Goal: Book appointment/travel/reservation

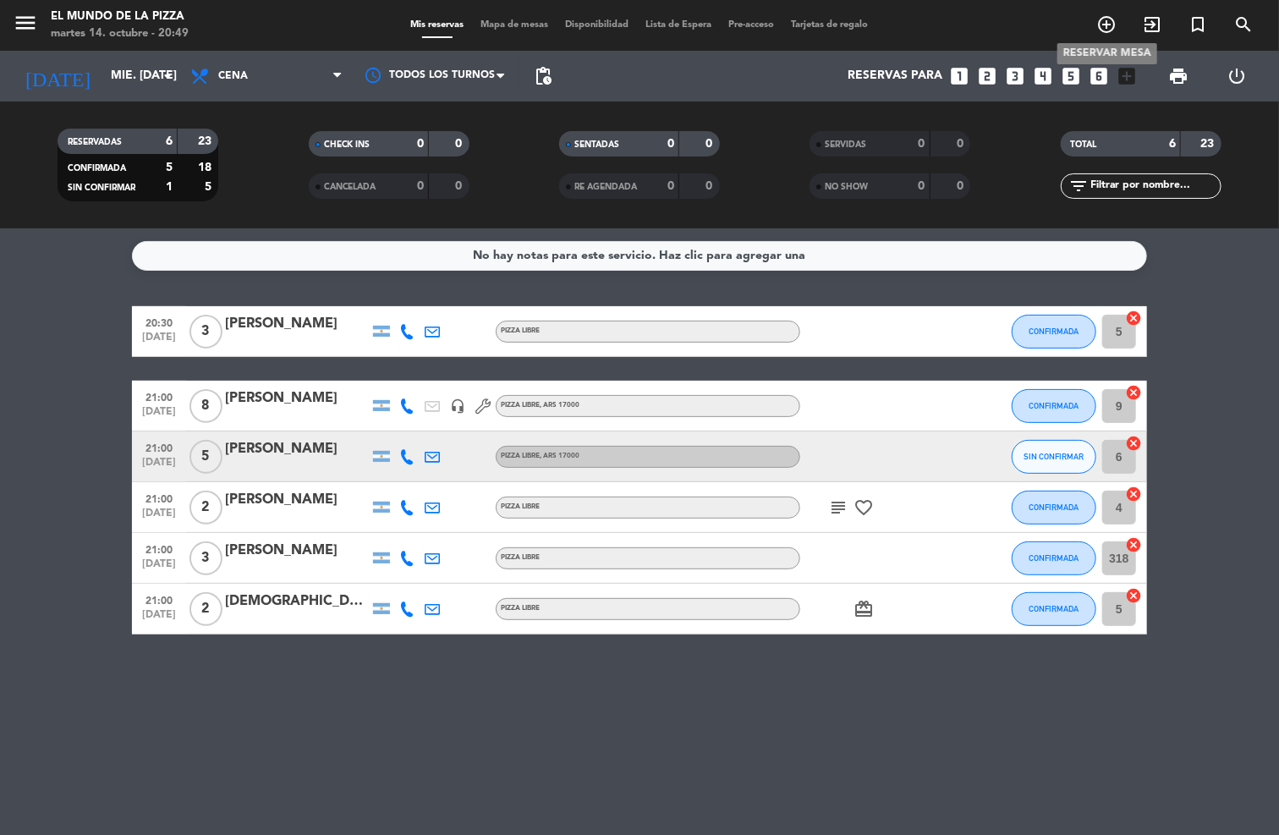
click at [1109, 23] on icon "add_circle_outline" at bounding box center [1106, 24] width 20 height 20
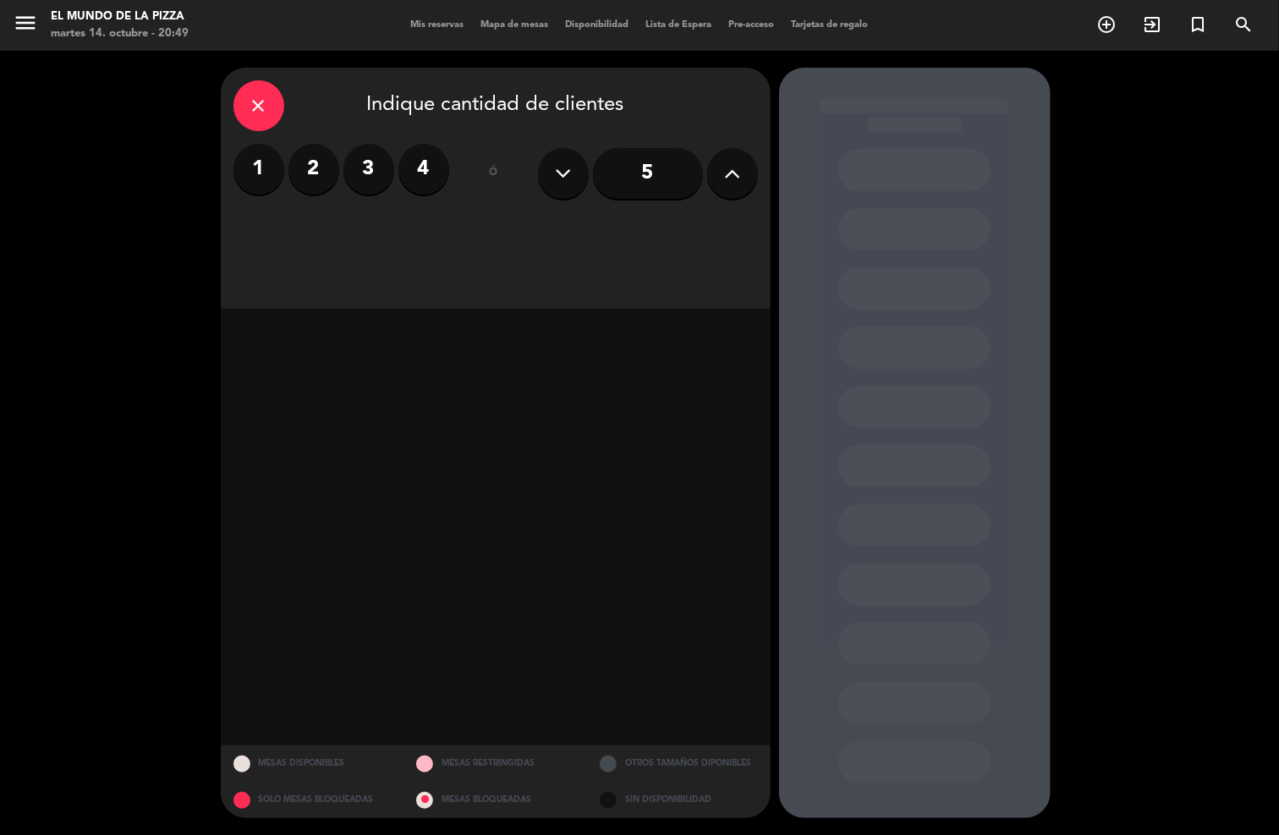
click at [669, 167] on input "5" at bounding box center [648, 173] width 110 height 51
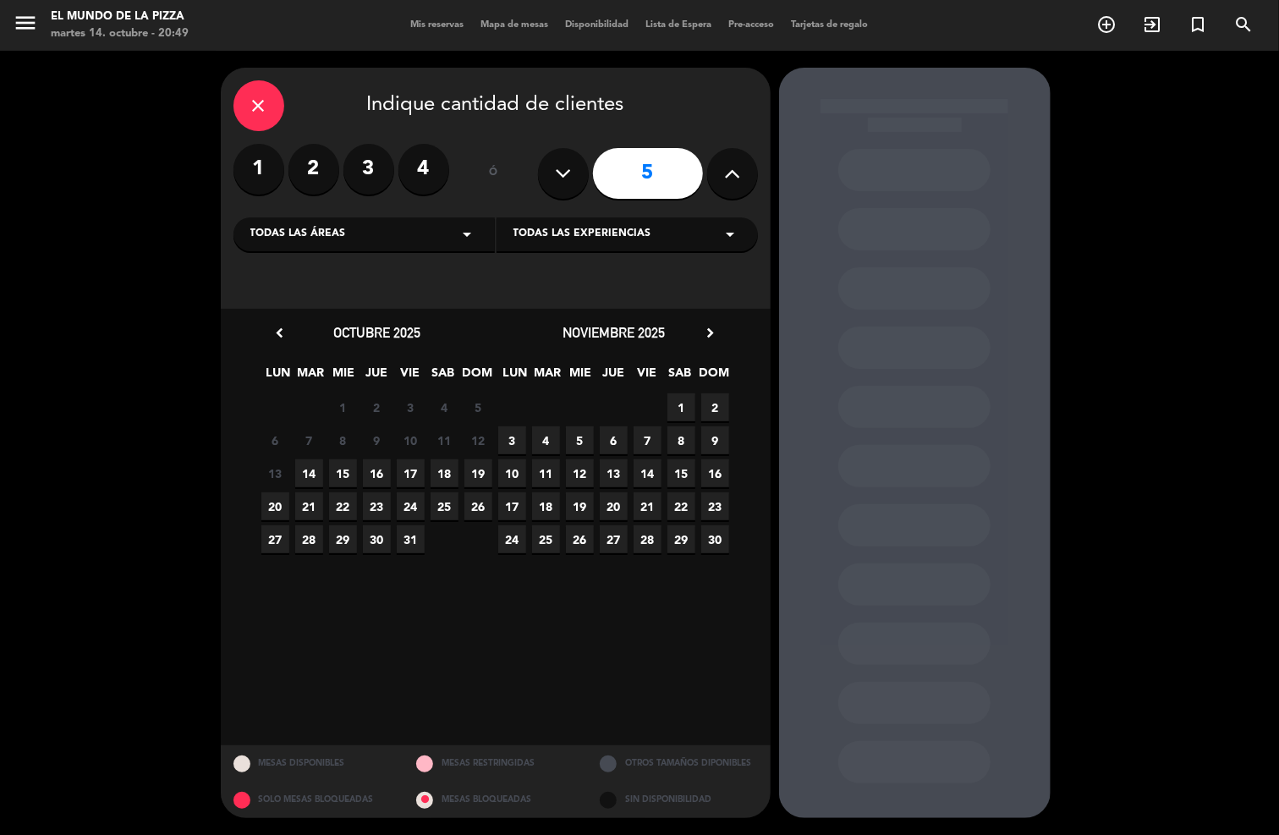
click at [481, 479] on span "19" at bounding box center [478, 473] width 28 height 28
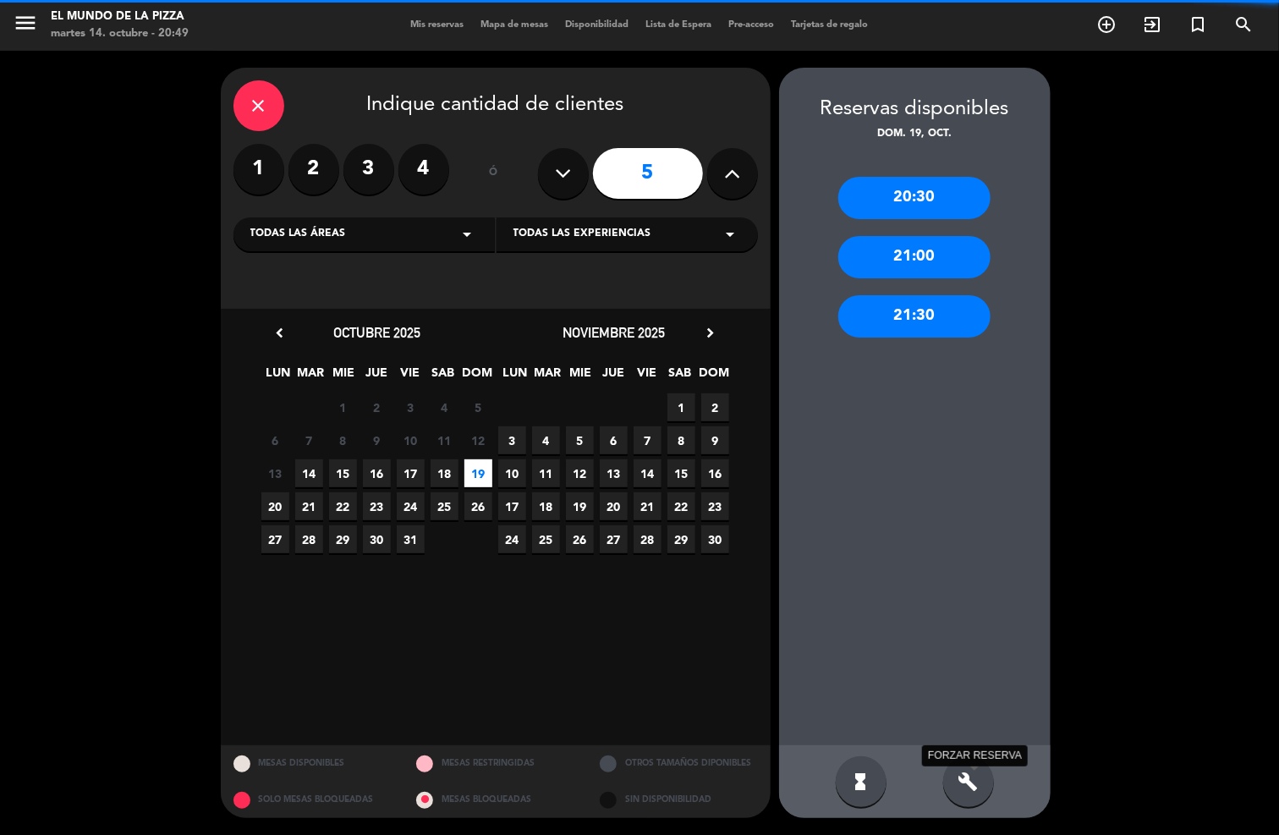
click at [970, 772] on icon "build" at bounding box center [969, 782] width 20 height 20
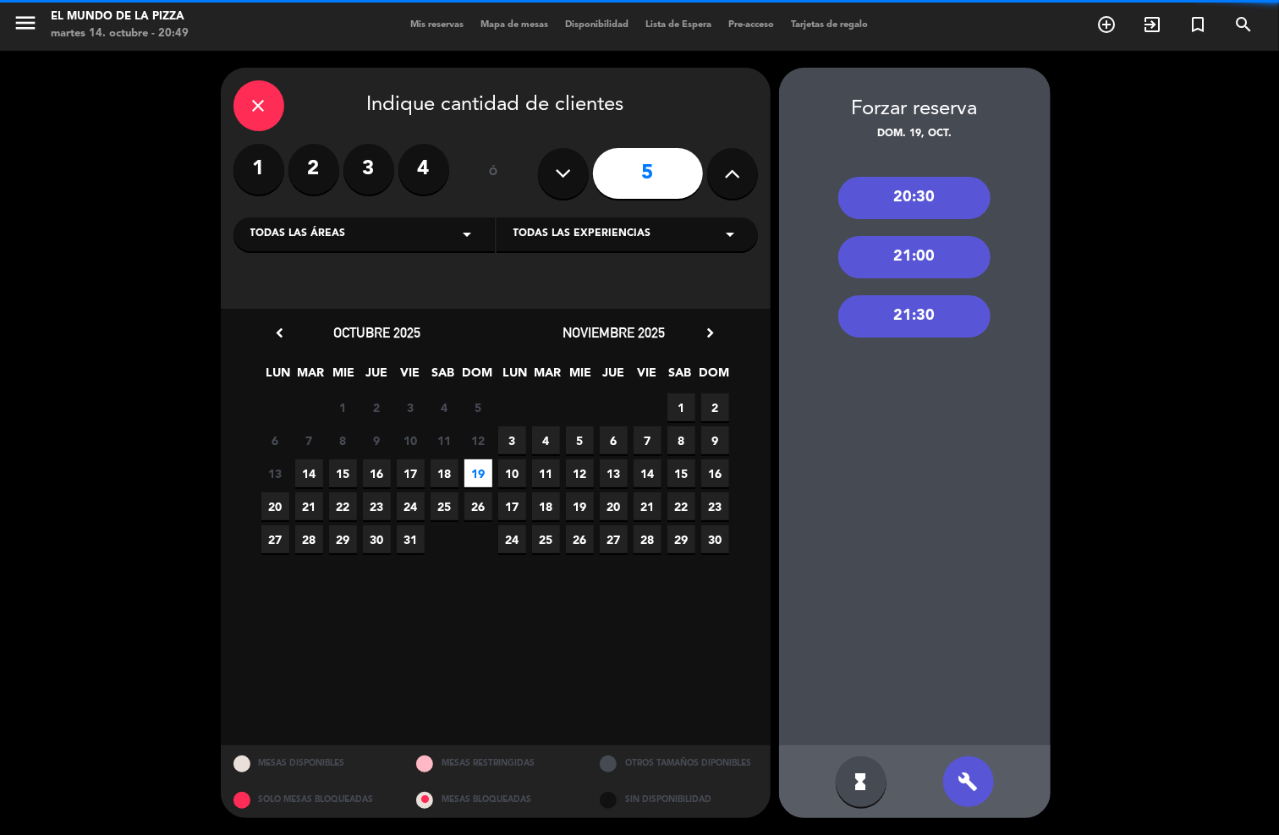
click at [939, 193] on div "20:30" at bounding box center [914, 198] width 152 height 42
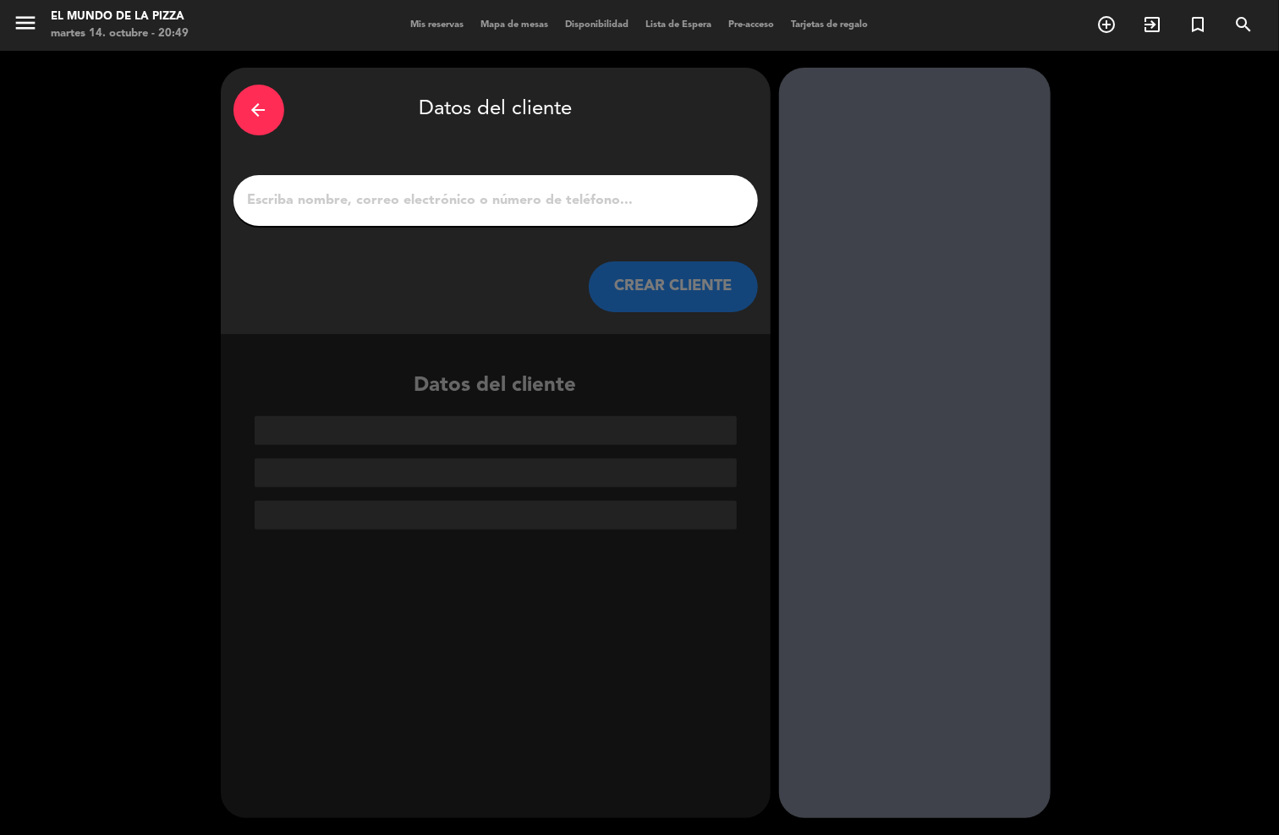
click at [558, 200] on input "1" at bounding box center [495, 201] width 499 height 24
paste input "[PERSON_NAME]"
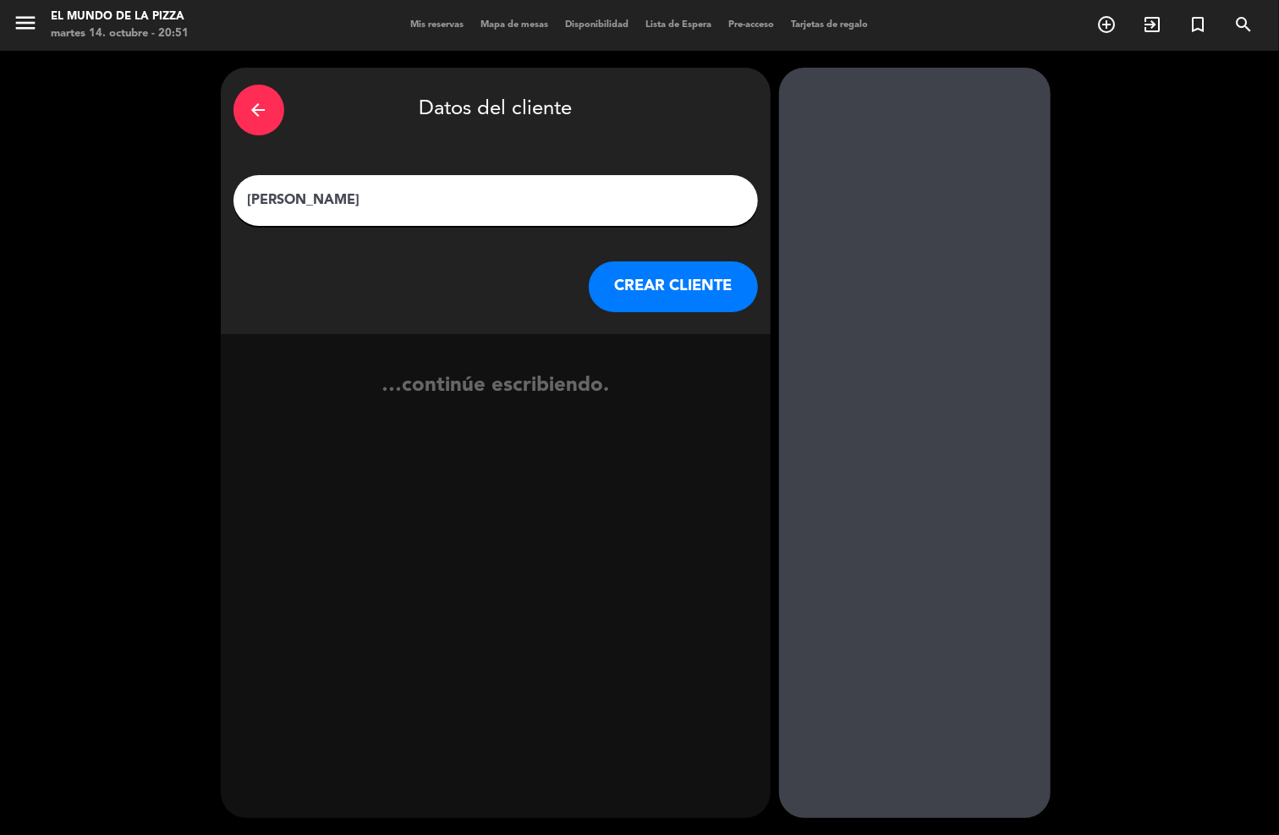
type input "[PERSON_NAME]"
click at [675, 292] on button "CREAR CLIENTE" at bounding box center [673, 286] width 169 height 51
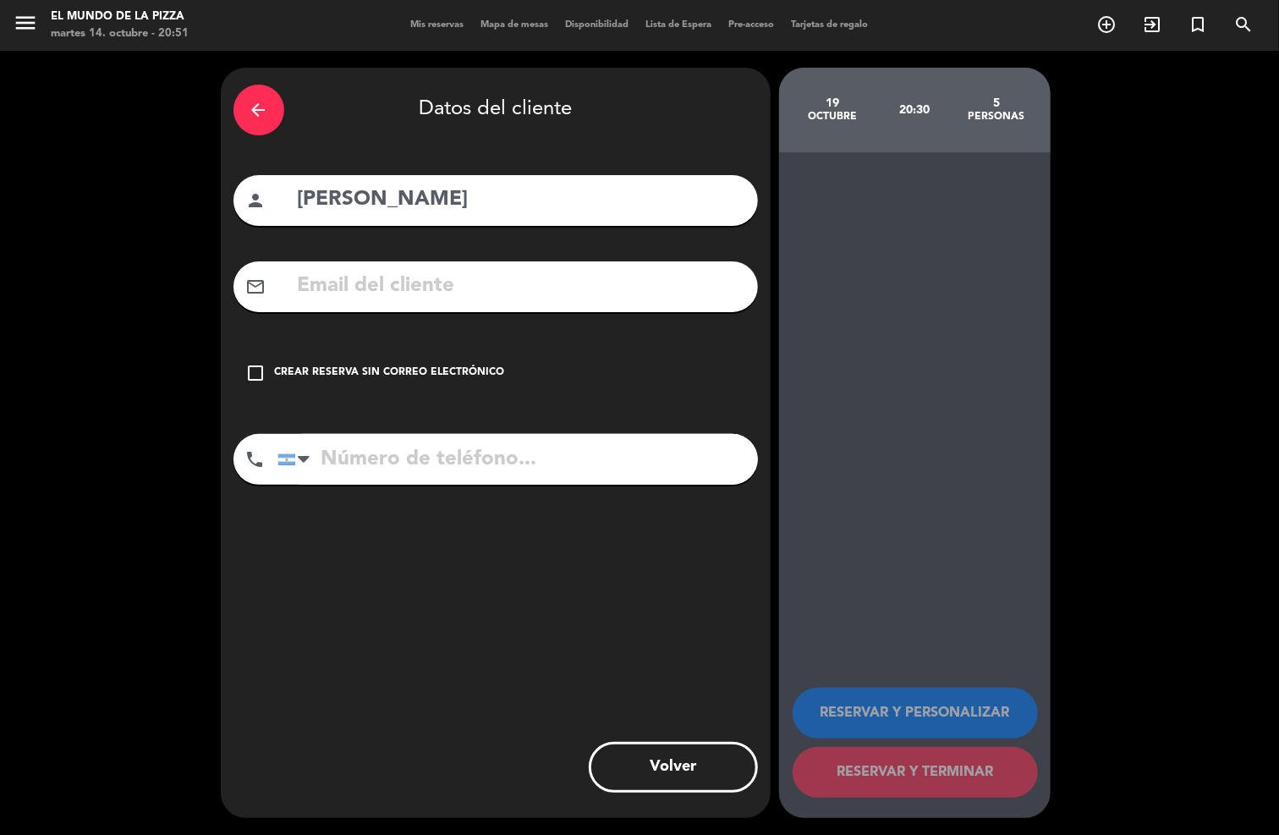
click at [442, 372] on div "Crear reserva sin correo electrónico" at bounding box center [390, 373] width 230 height 17
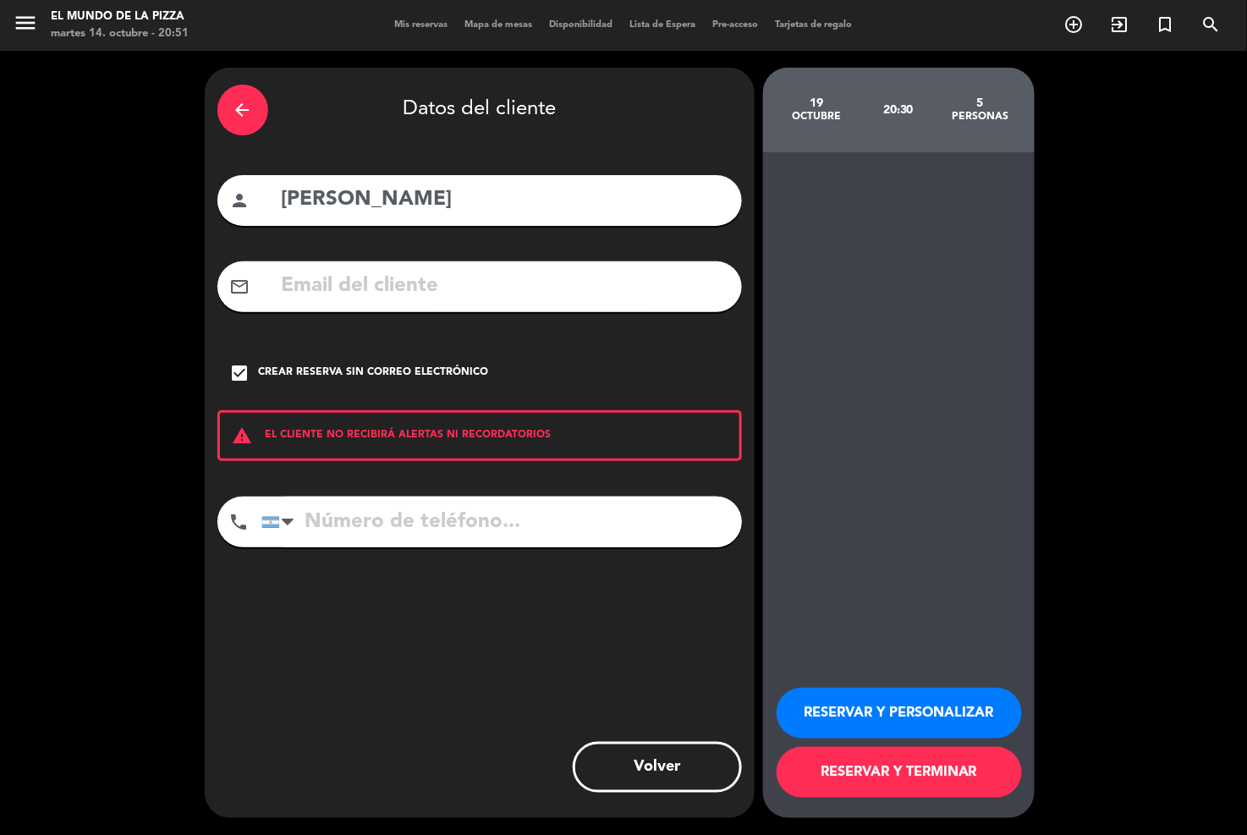
click at [487, 519] on input "tel" at bounding box center [501, 522] width 481 height 51
click at [540, 520] on input "tel" at bounding box center [501, 522] width 481 height 51
type input "2914650063"
click at [916, 758] on button "RESERVAR Y TERMINAR" at bounding box center [899, 772] width 245 height 51
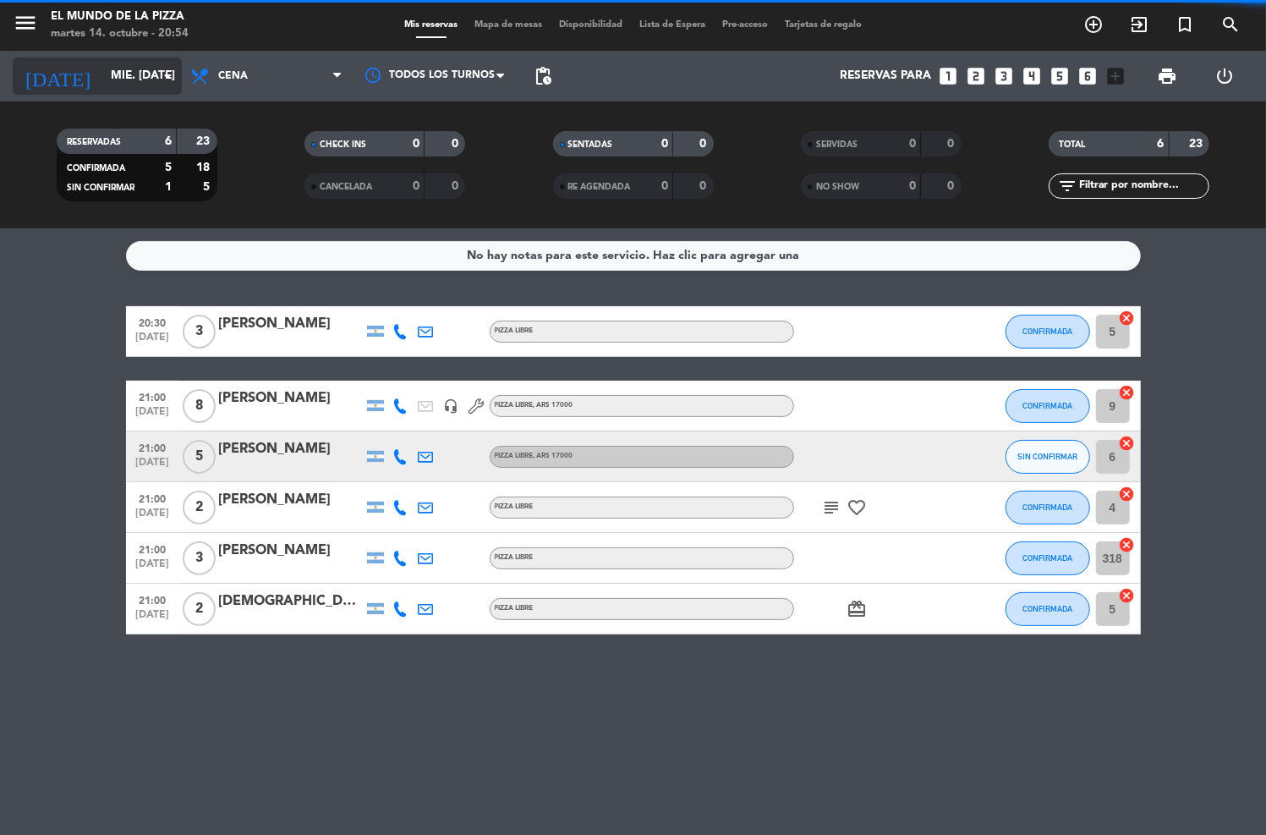
click at [112, 79] on input "mié. [DATE]" at bounding box center [182, 76] width 160 height 30
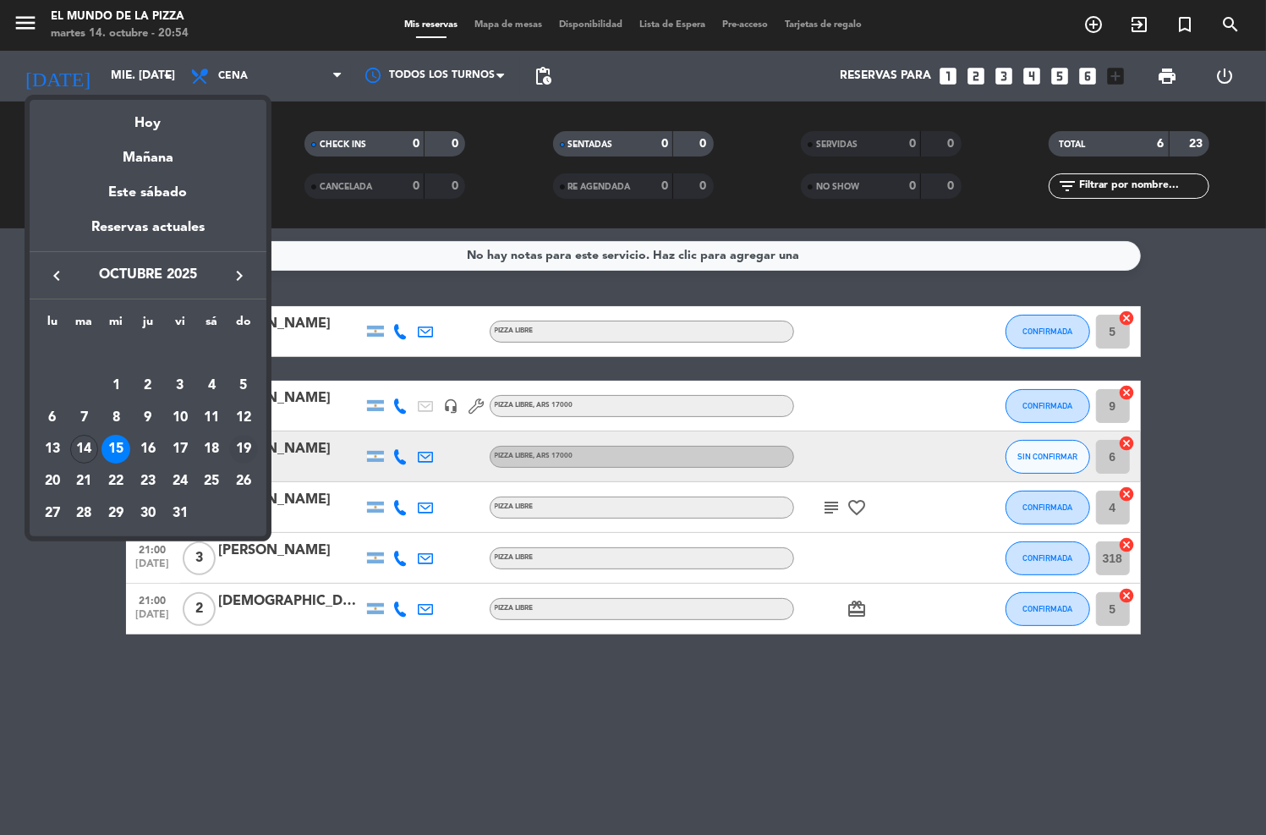
click at [242, 444] on div "19" at bounding box center [243, 449] width 29 height 29
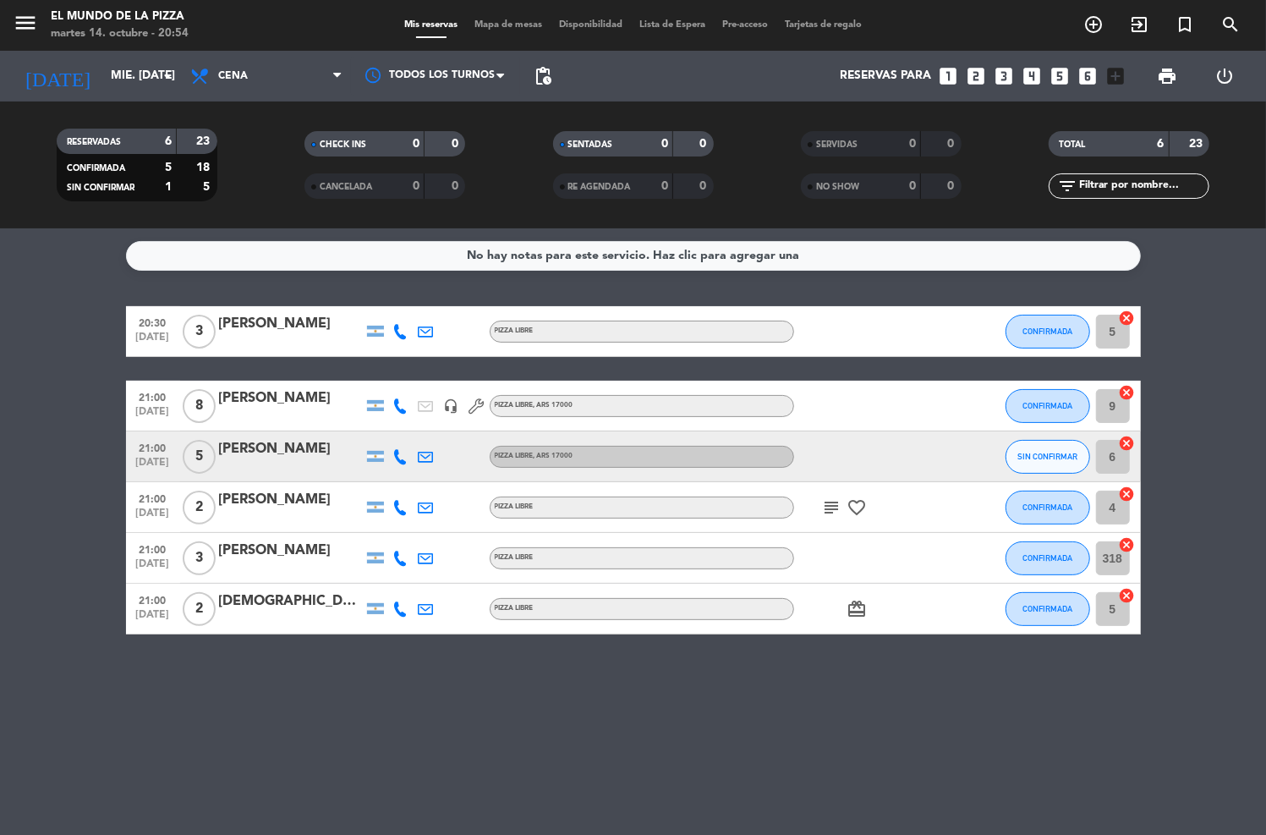
type input "dom. [DATE]"
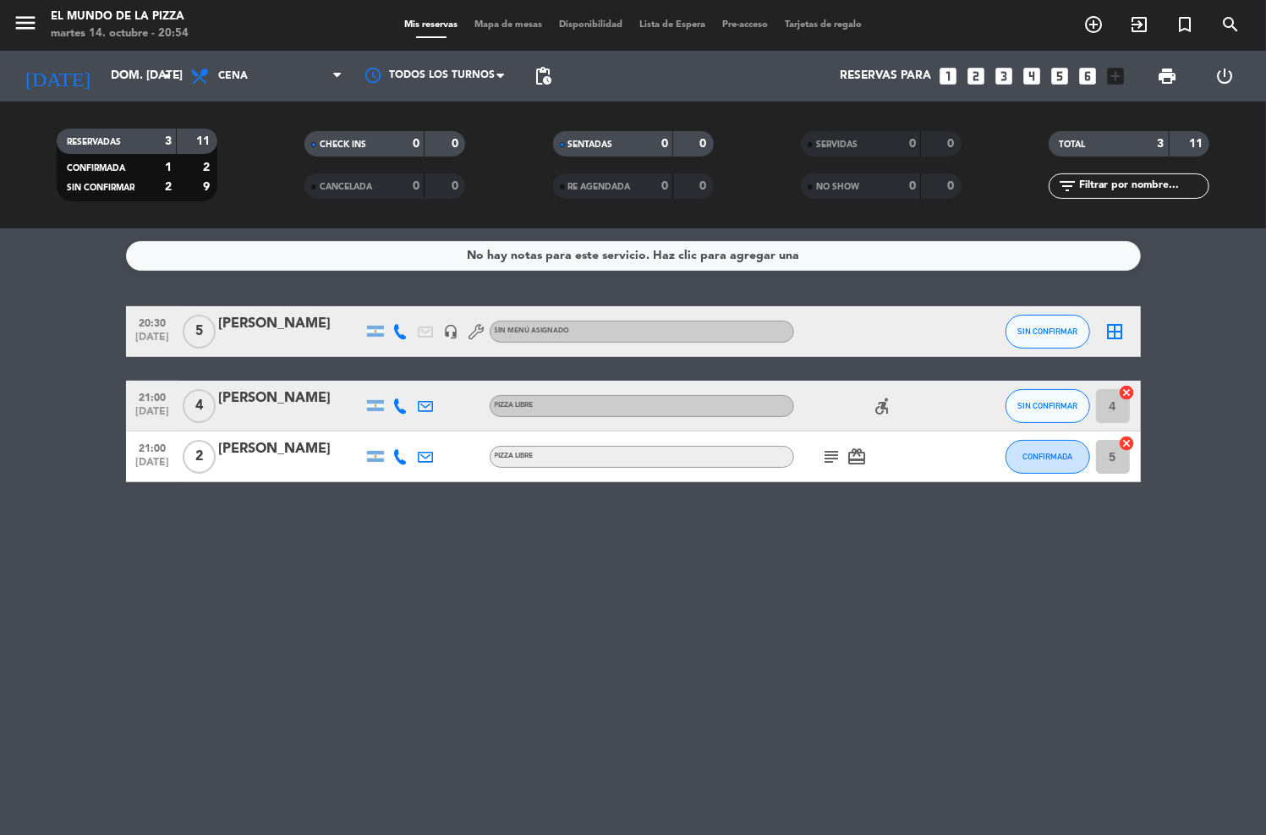
click at [577, 327] on div "Sin menú asignado" at bounding box center [642, 332] width 305 height 22
click at [303, 335] on div "[PERSON_NAME]" at bounding box center [291, 324] width 144 height 22
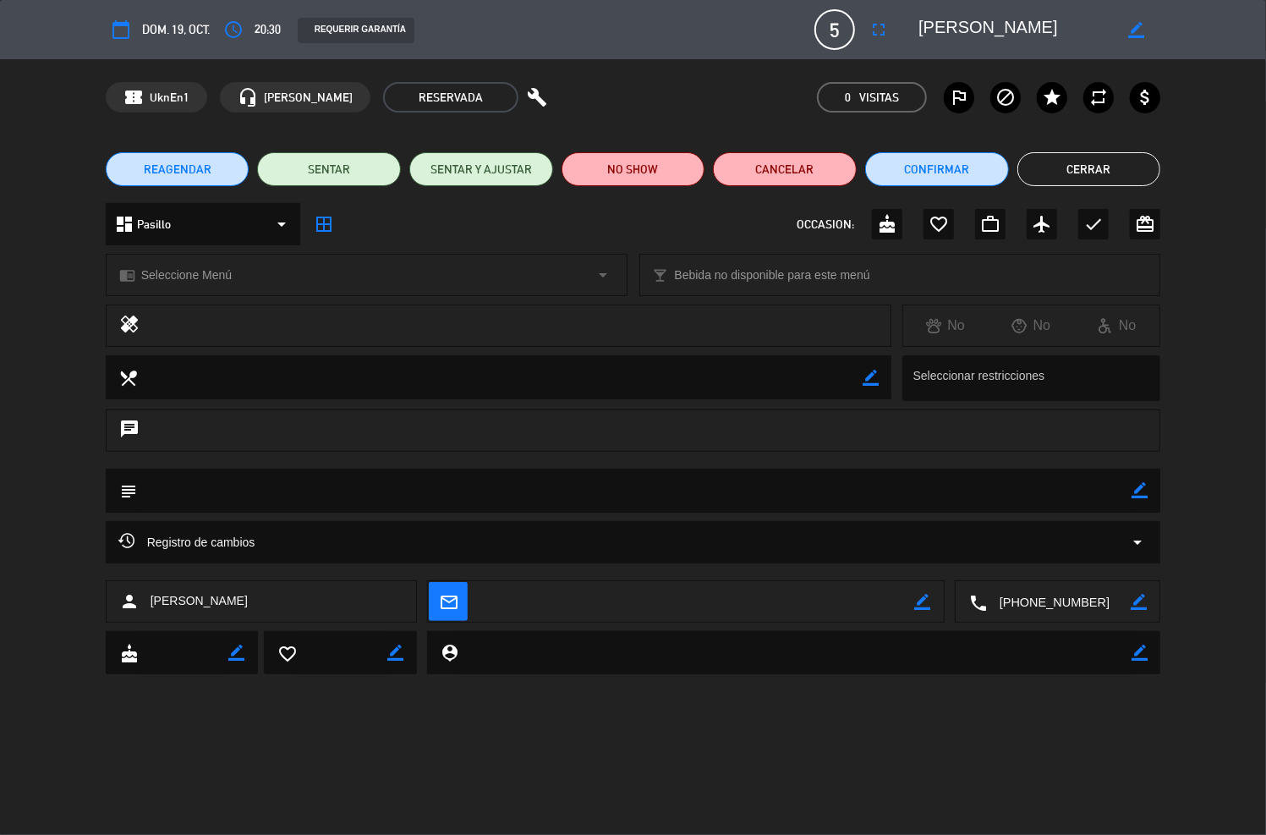
click at [236, 269] on div "chrome_reader_mode Seleccione Menú arrow_drop_down" at bounding box center [367, 275] width 520 height 41
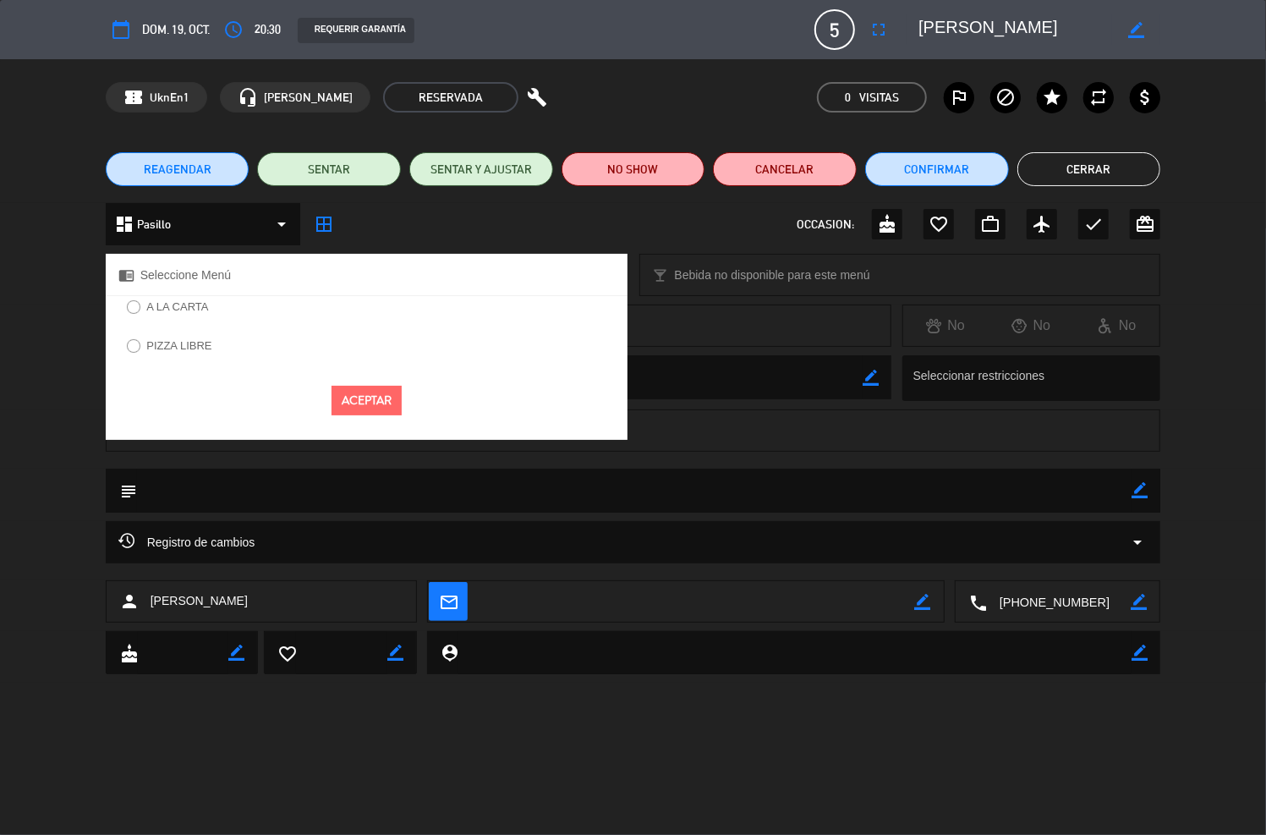
click at [156, 336] on label "PIZZA LIBRE" at bounding box center [169, 348] width 102 height 27
click at [350, 404] on button "Aceptar" at bounding box center [367, 401] width 70 height 30
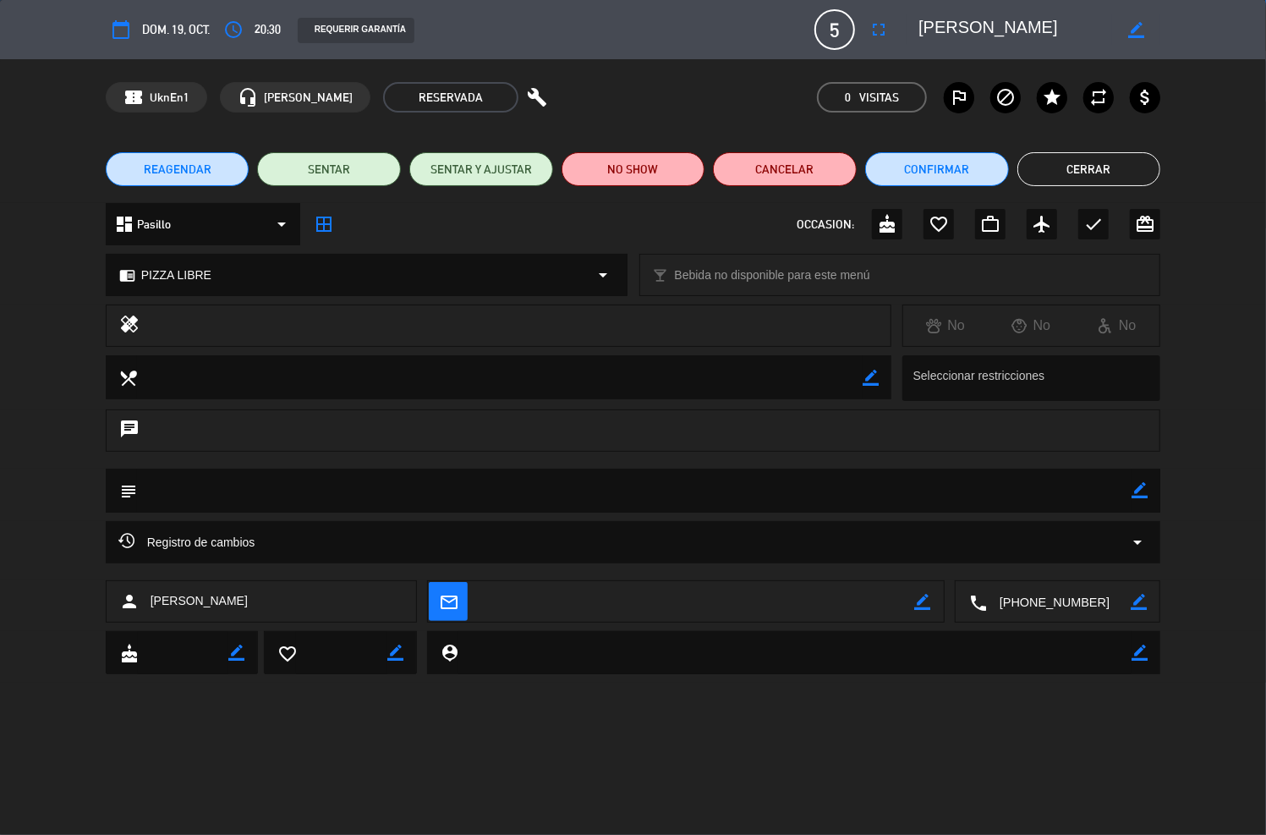
click at [1091, 168] on button "Cerrar" at bounding box center [1090, 169] width 144 height 34
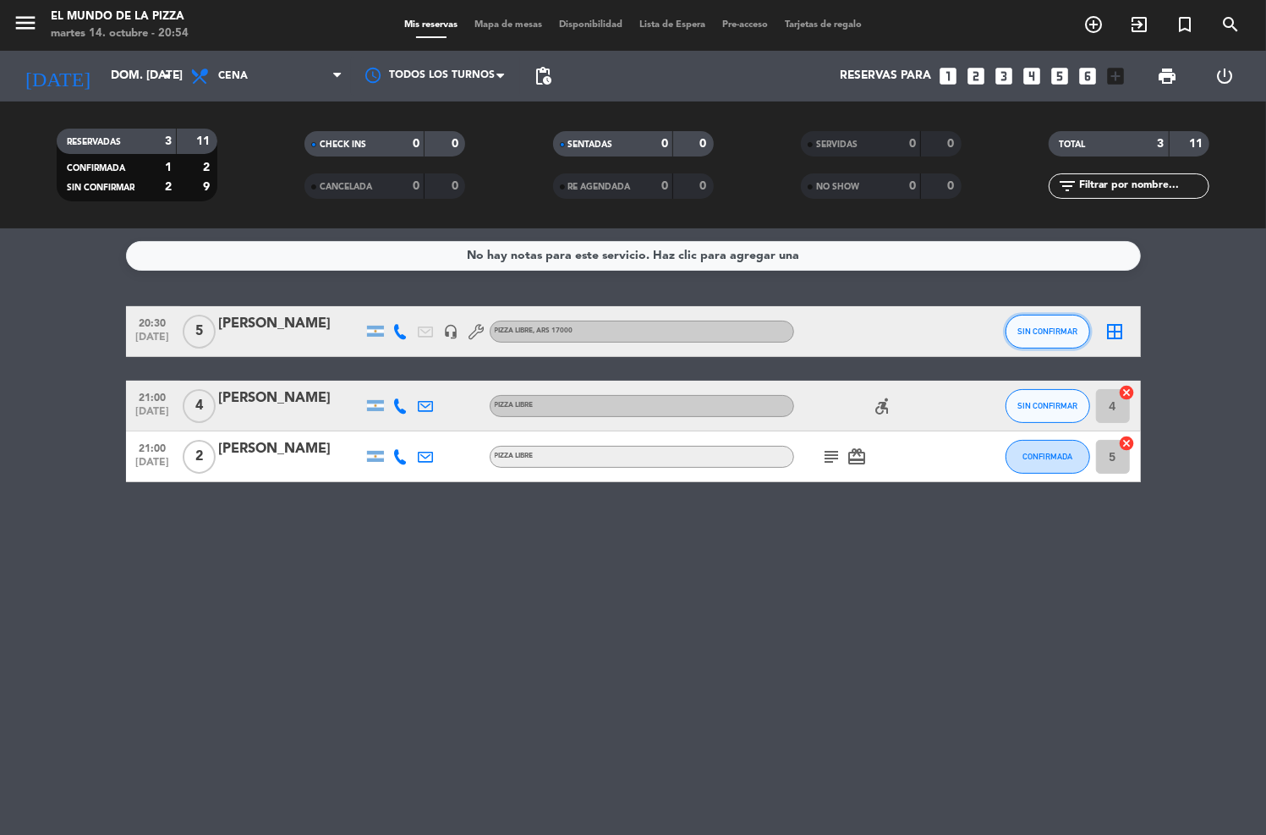
click at [1020, 317] on button "SIN CONFIRMAR" at bounding box center [1048, 332] width 85 height 34
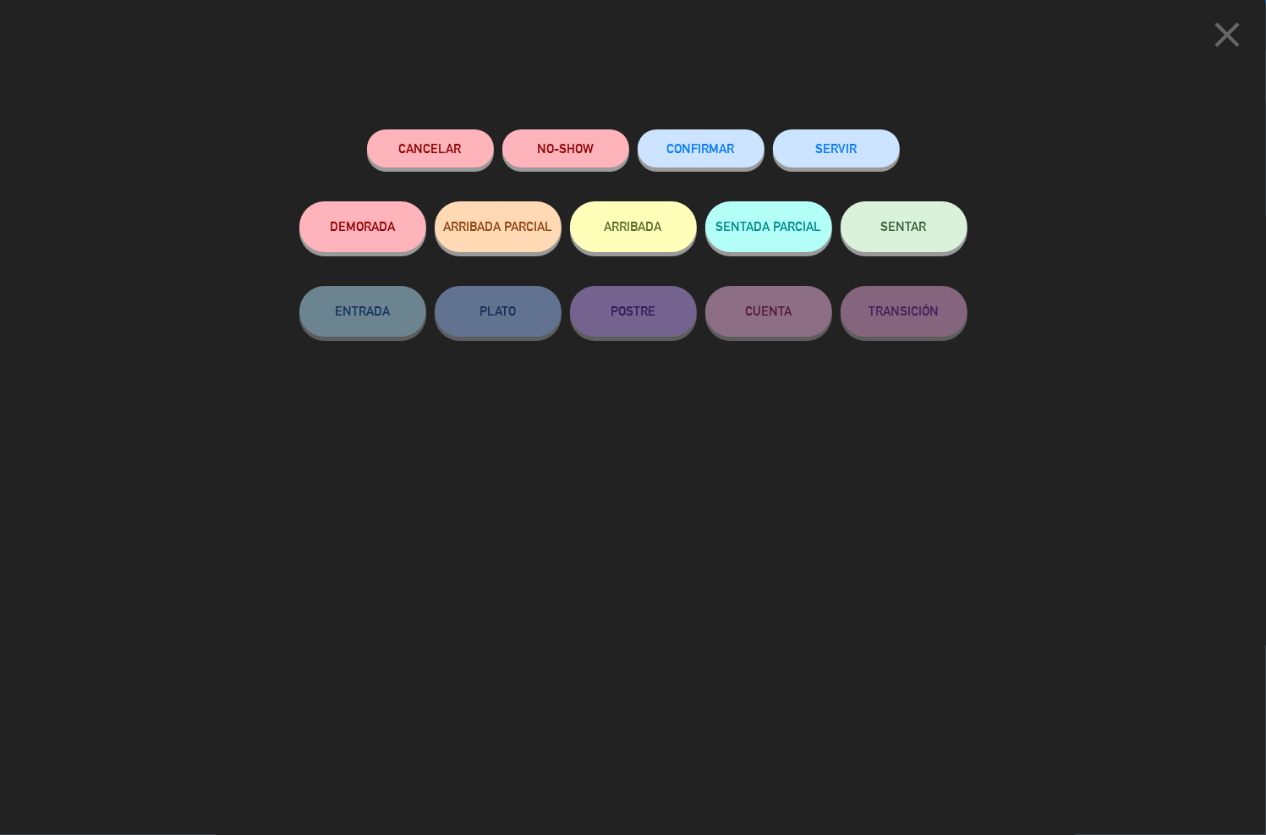
click at [711, 158] on button "CONFIRMAR" at bounding box center [701, 148] width 127 height 38
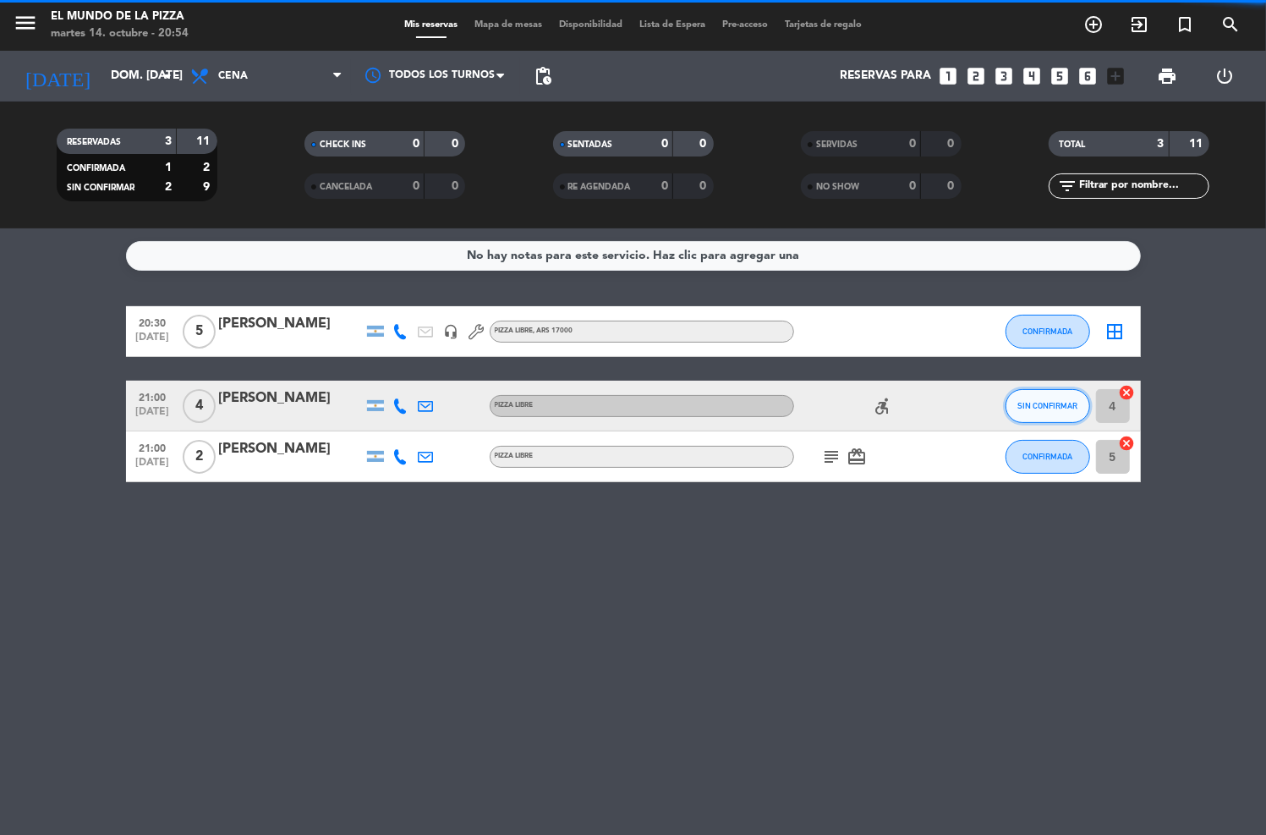
click at [1060, 421] on button "SIN CONFIRMAR" at bounding box center [1048, 406] width 85 height 34
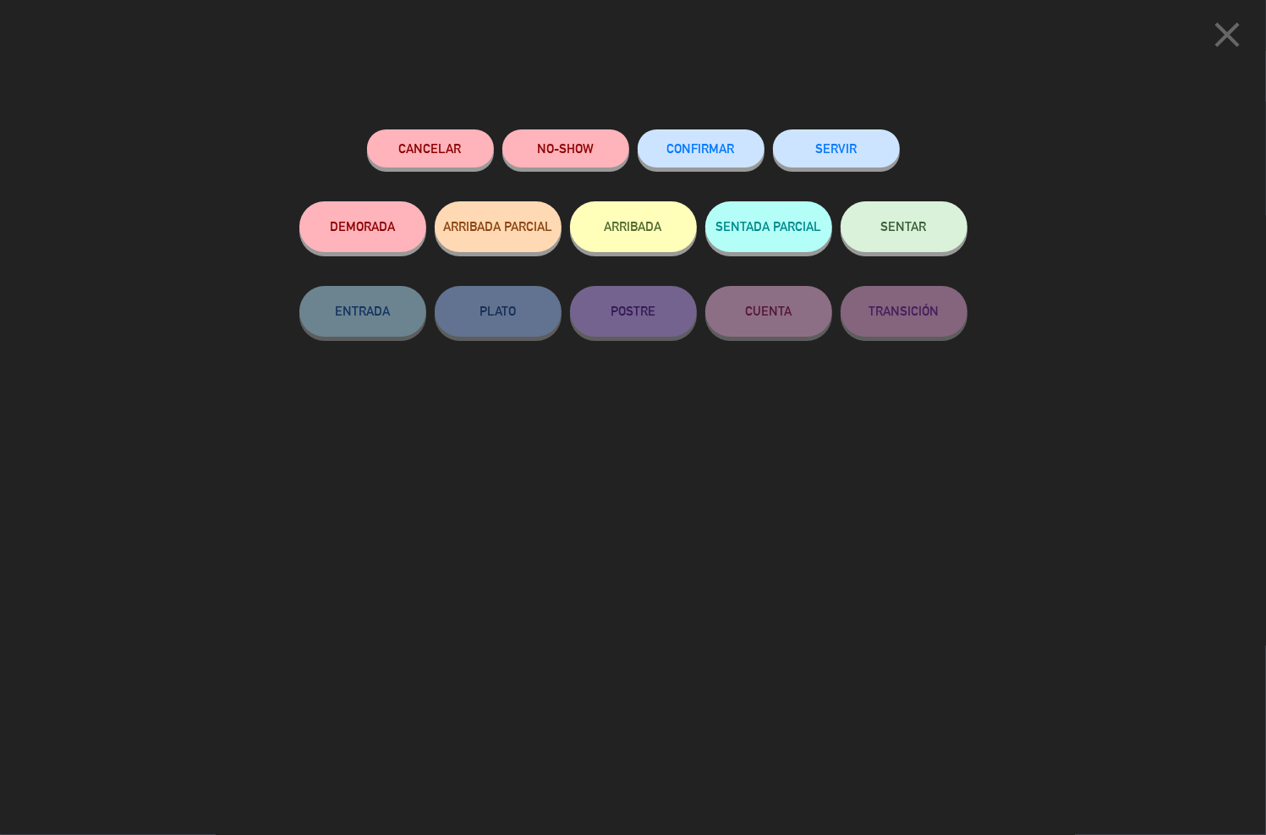
click at [754, 152] on button "CONFIRMAR" at bounding box center [701, 148] width 127 height 38
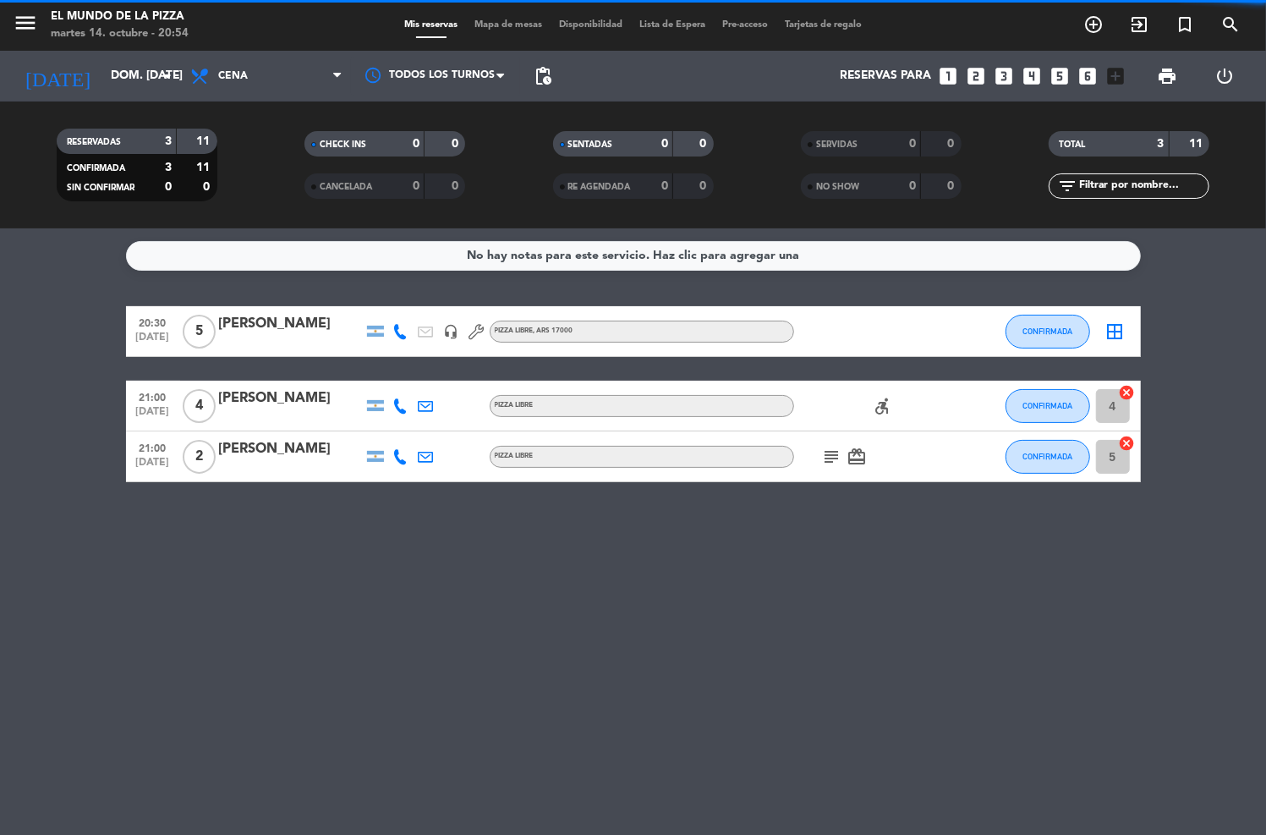
click at [829, 458] on icon "subject" at bounding box center [832, 457] width 20 height 20
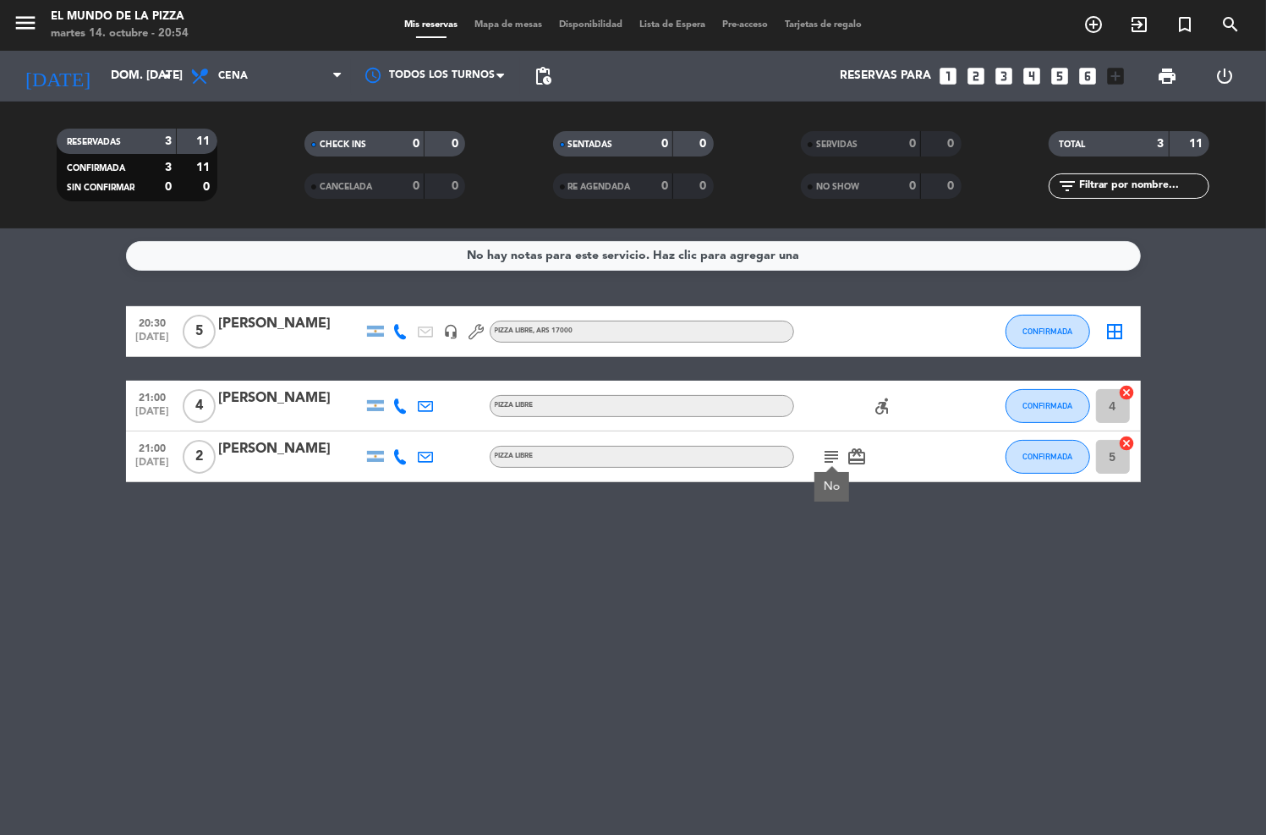
click at [849, 460] on icon "card_giftcard" at bounding box center [858, 457] width 20 height 20
click at [887, 398] on icon "accessible_forward" at bounding box center [883, 406] width 20 height 20
click at [487, 571] on div "No hay notas para este servicio. Haz clic para agregar una 20:30 [DATE] 5 [PERS…" at bounding box center [633, 531] width 1266 height 607
click at [129, 74] on input "dom. [DATE]" at bounding box center [182, 76] width 160 height 30
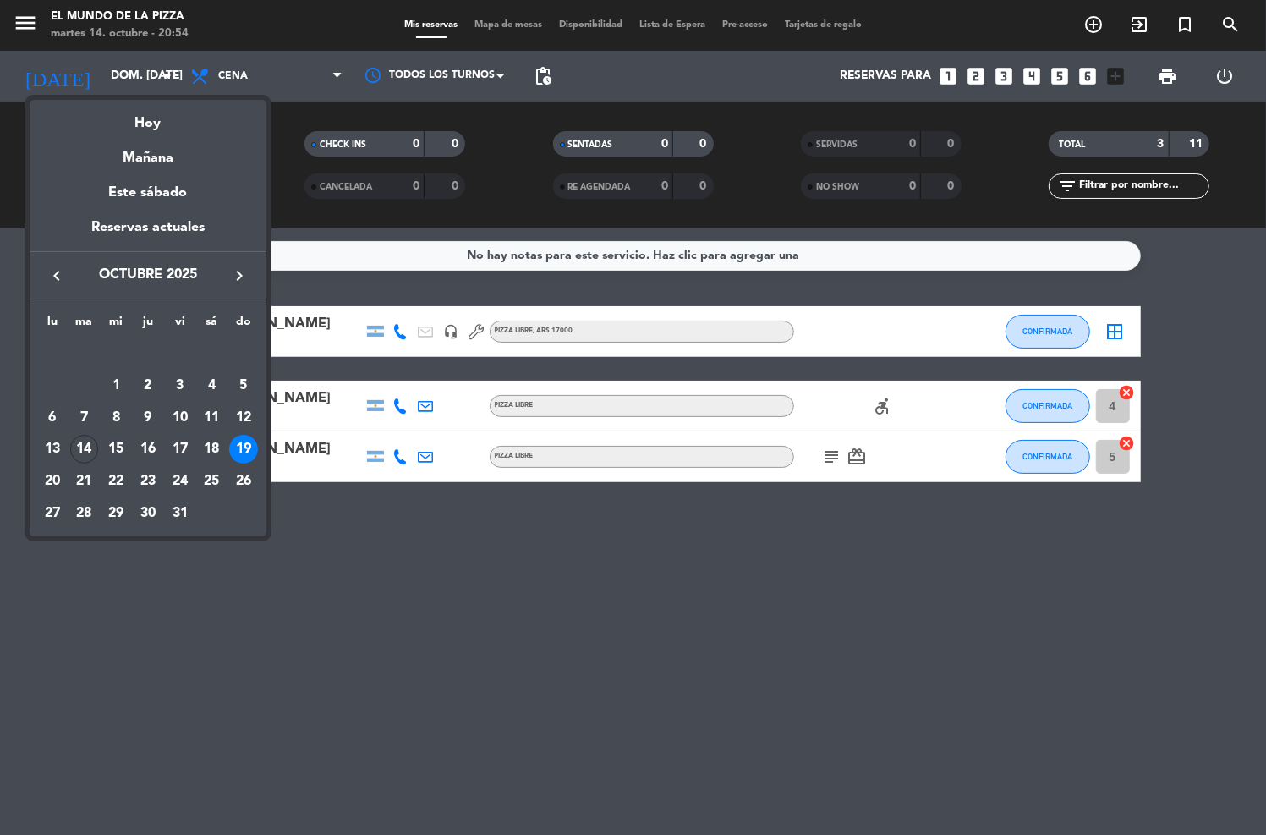
click at [553, 585] on div at bounding box center [633, 417] width 1266 height 835
